Goal: Answer question/provide support: Share knowledge or assist other users

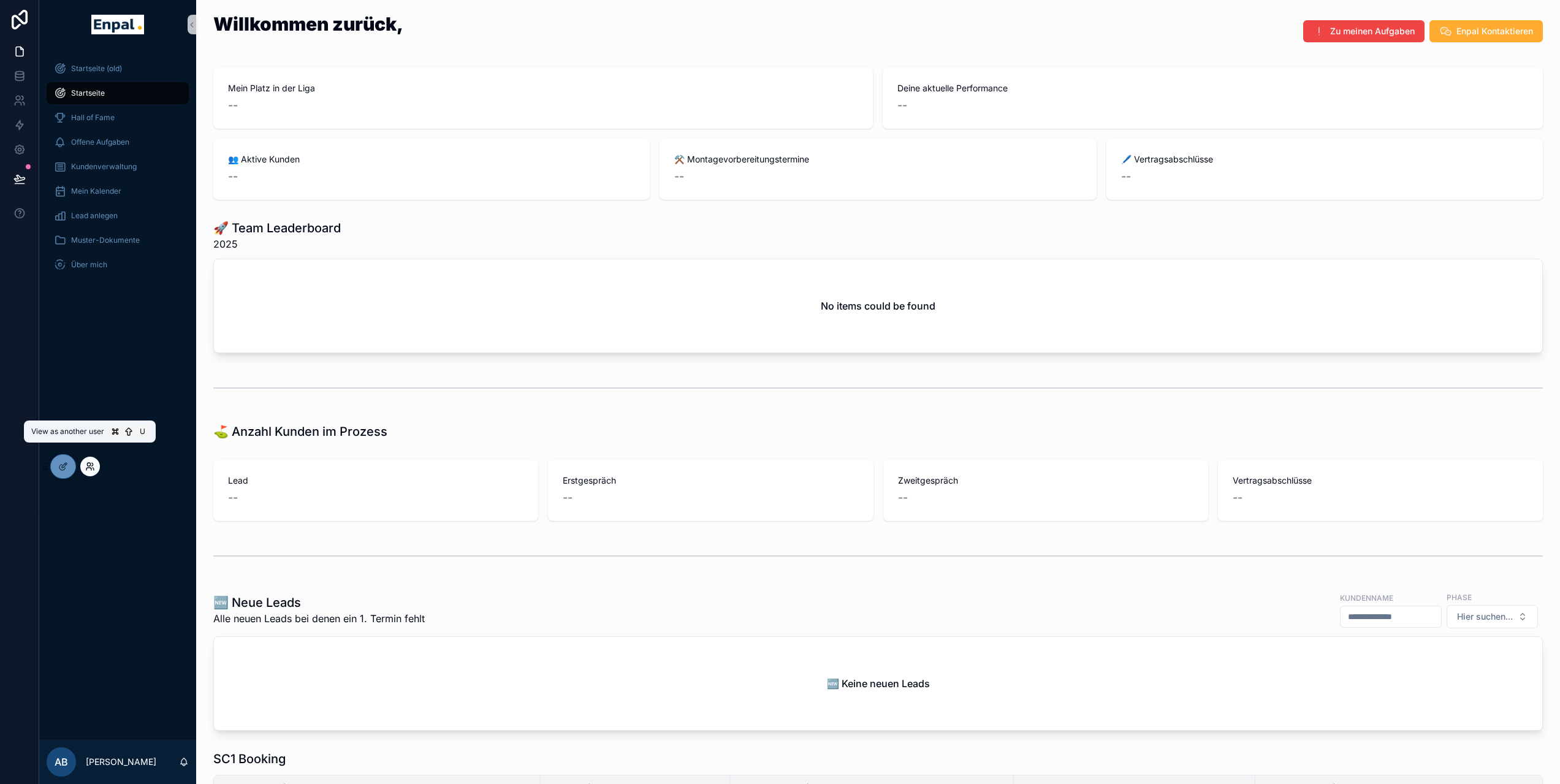
click at [89, 470] on icon at bounding box center [90, 467] width 10 height 10
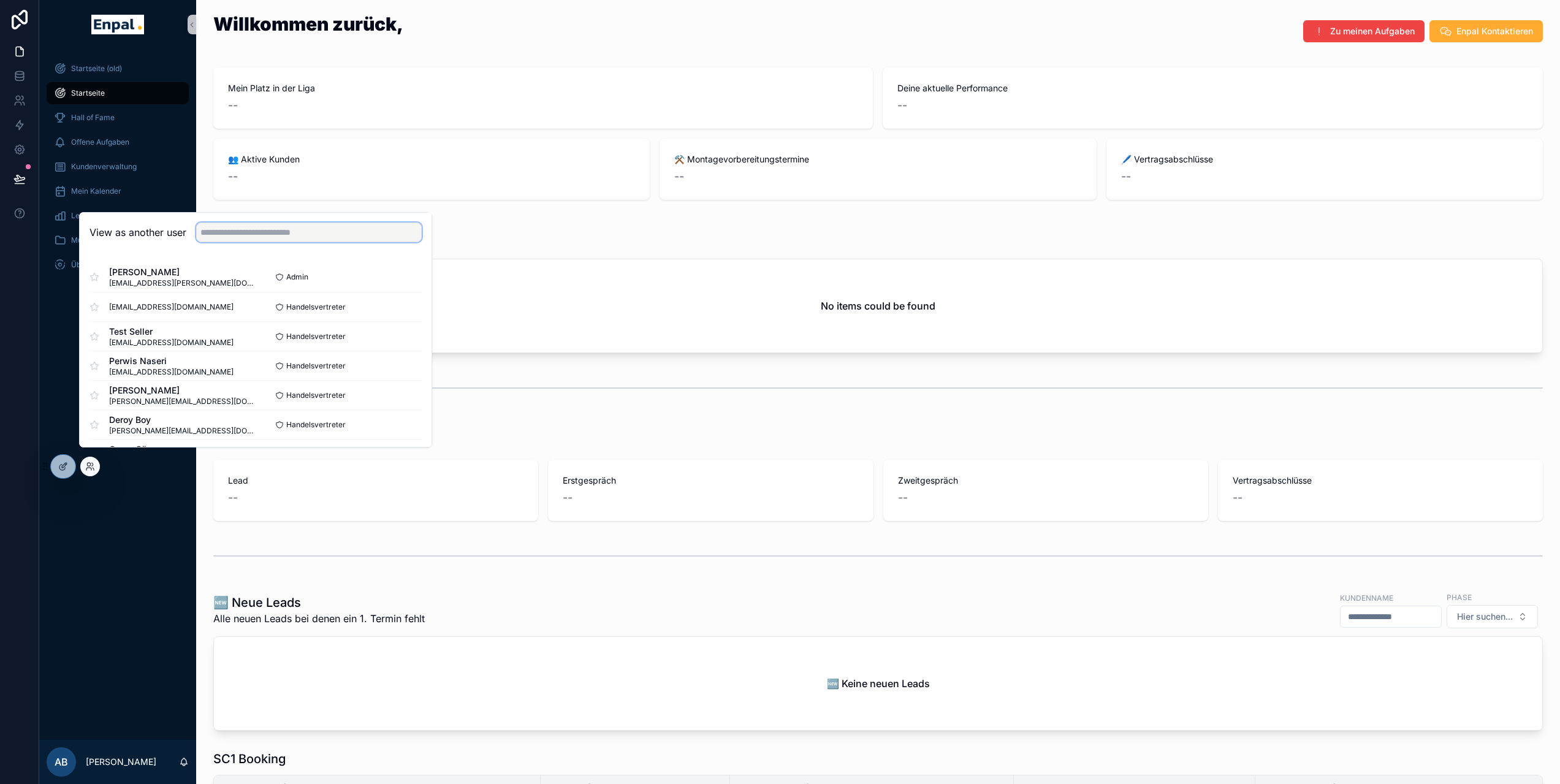
click at [238, 242] on input "text" at bounding box center [309, 233] width 226 height 20
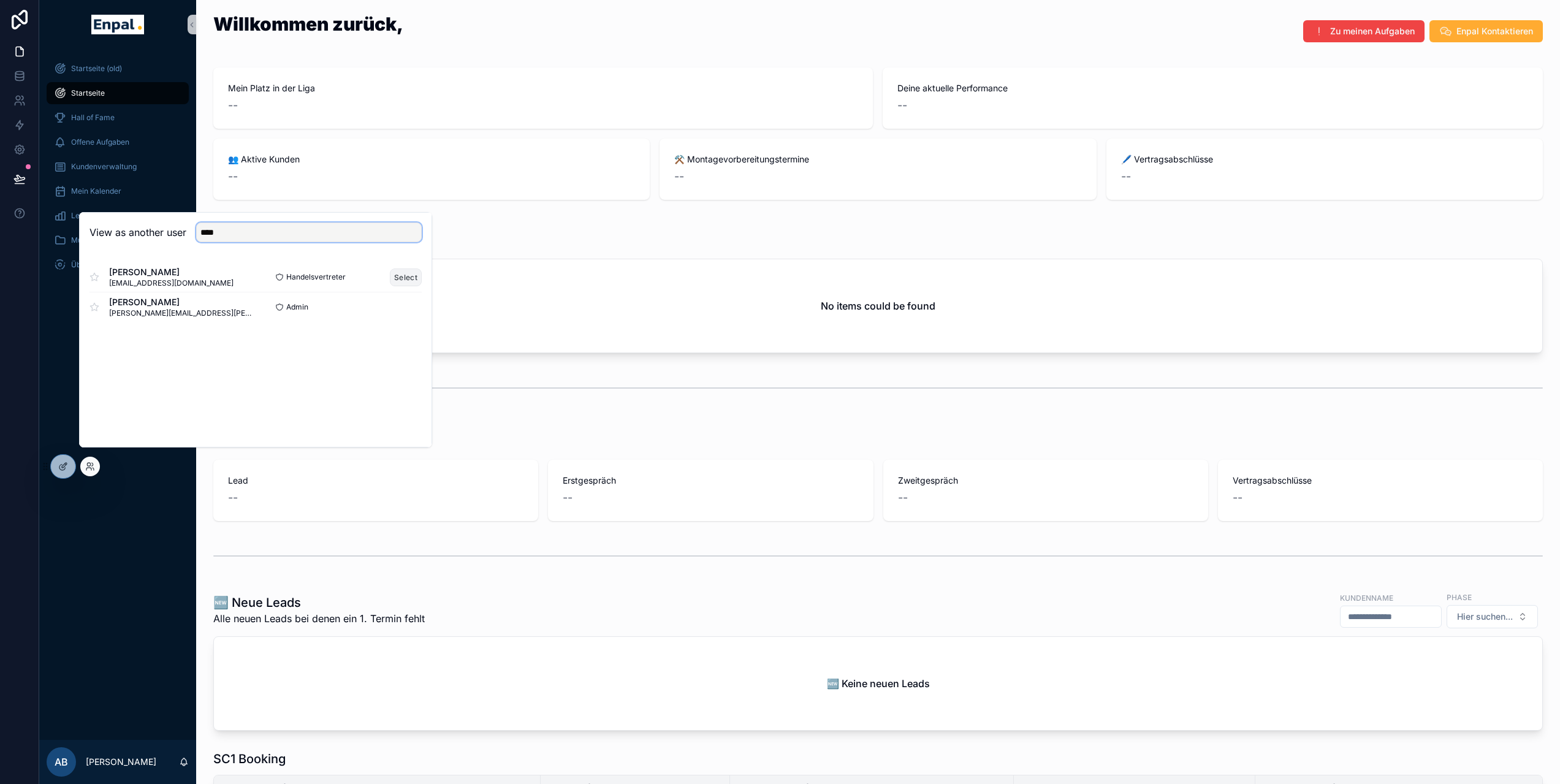
type input "****"
click at [403, 283] on button "Select" at bounding box center [406, 278] width 32 height 18
